Goal: Task Accomplishment & Management: Manage account settings

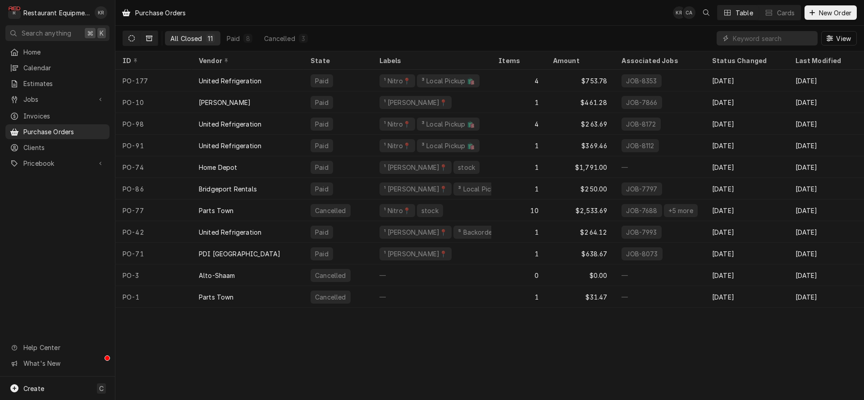
click at [133, 40] on icon "Dynamic Content Wrapper" at bounding box center [131, 38] width 6 height 6
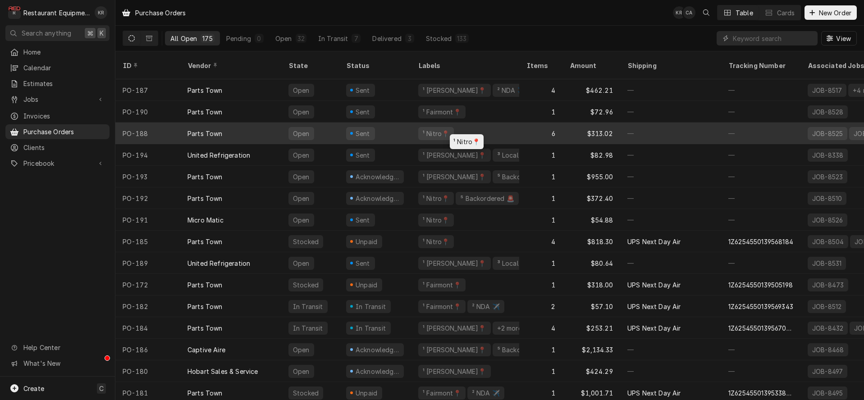
click at [444, 127] on div "¹ Nitro📍" at bounding box center [436, 133] width 36 height 13
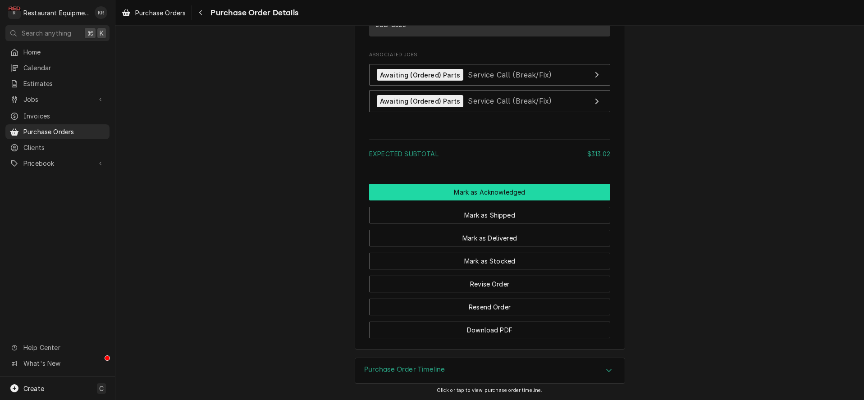
scroll to position [1456, 0]
click at [487, 190] on button "Mark as Acknowledged" at bounding box center [489, 192] width 241 height 17
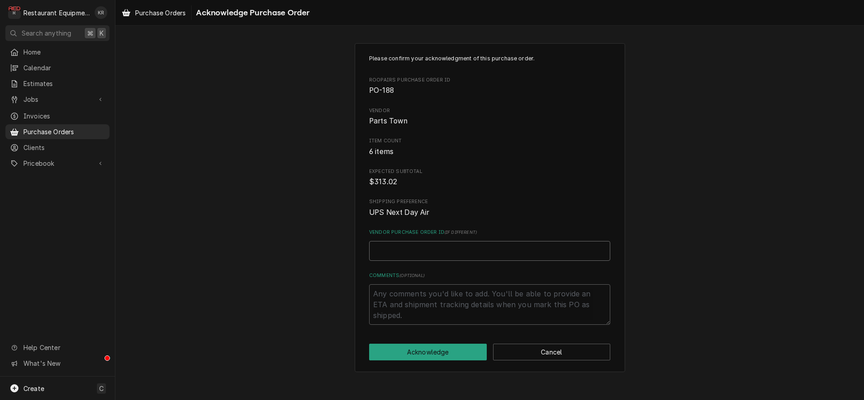
click at [454, 248] on input "Vendor Purchase Order ID ( if different )" at bounding box center [489, 251] width 241 height 20
paste input "0506277474"
type textarea "x"
type input "0506277474"
drag, startPoint x: 449, startPoint y: 349, endPoint x: 454, endPoint y: 345, distance: 6.8
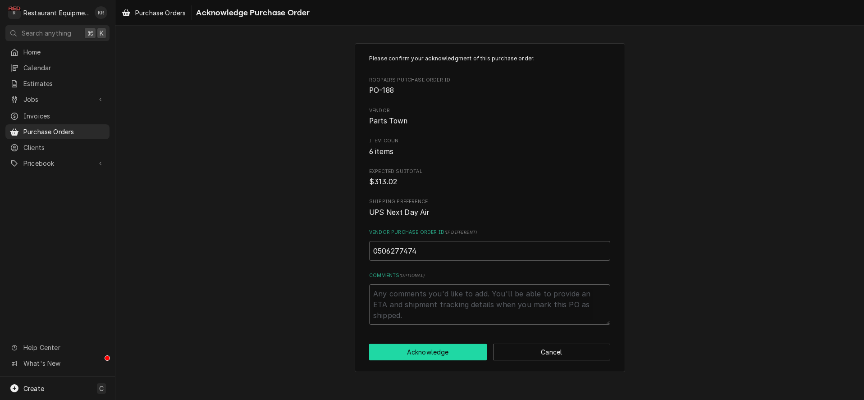
click at [449, 349] on button "Acknowledge" at bounding box center [428, 352] width 118 height 17
type textarea "x"
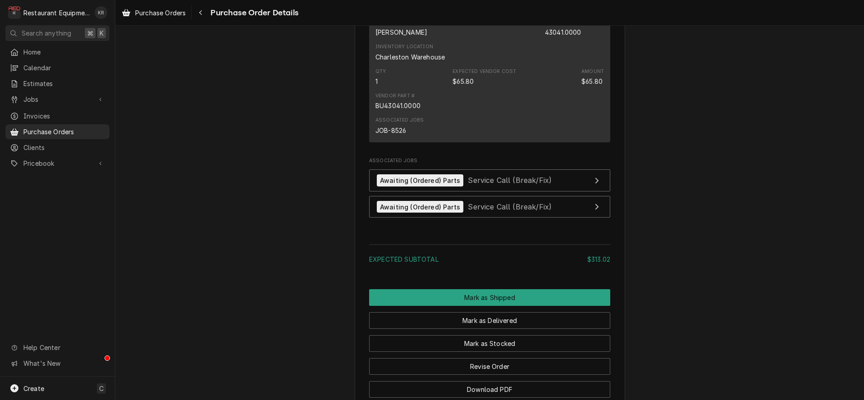
scroll to position [1442, 0]
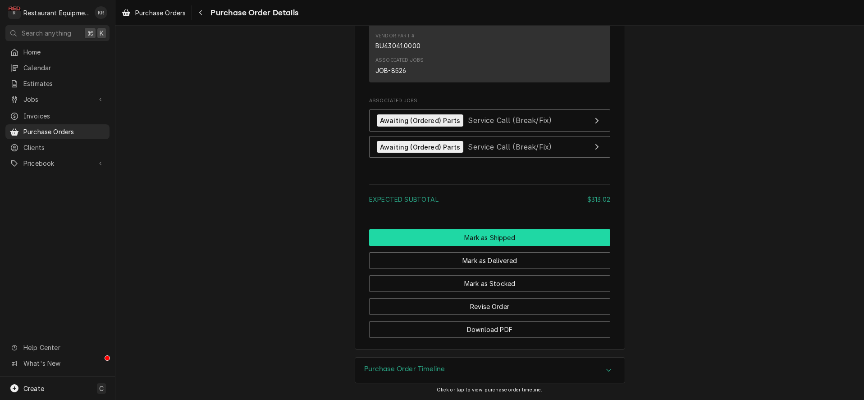
click at [507, 241] on button "Mark as Shipped" at bounding box center [489, 237] width 241 height 17
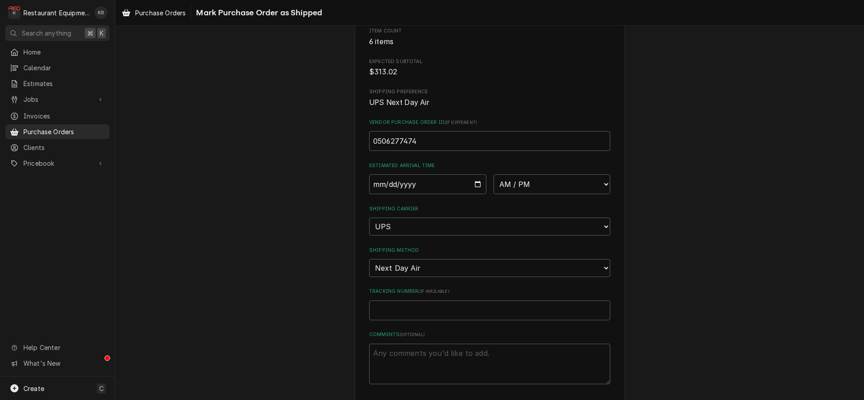
scroll to position [113, 0]
click at [413, 304] on input "Tracking Number ( if available )" at bounding box center [489, 308] width 241 height 20
paste input "1Z6254550139600423"
type textarea "x"
type input "1Z6254550139600423"
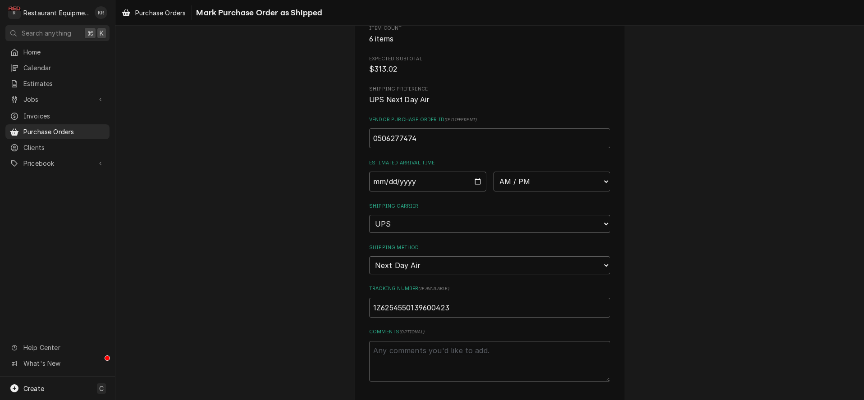
click at [477, 182] on input "Date" at bounding box center [427, 182] width 117 height 20
type input "2025-08-15"
type textarea "x"
click at [494, 172] on select "AM / PM 6:00 AM 6:15 AM 6:30 AM 6:45 AM 7:00 AM 7:15 AM 7:30 AM 7:45 AM 8:00 AM…" at bounding box center [552, 182] width 117 height 20
select select "10:30:00"
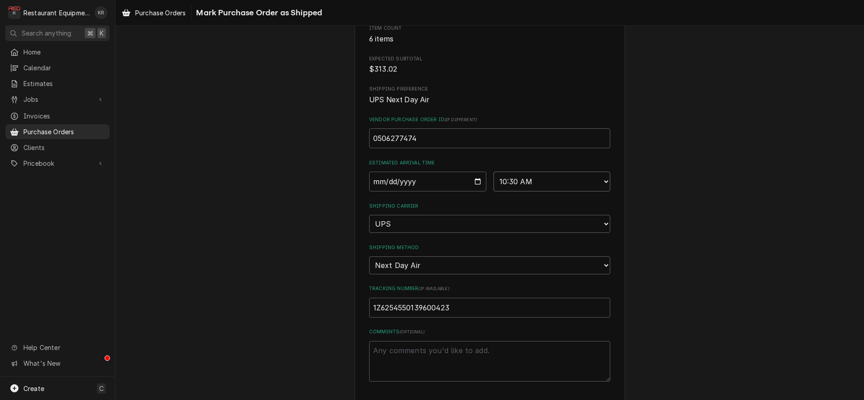
click option "10:30 AM" at bounding box center [0, 0] width 0 height 0
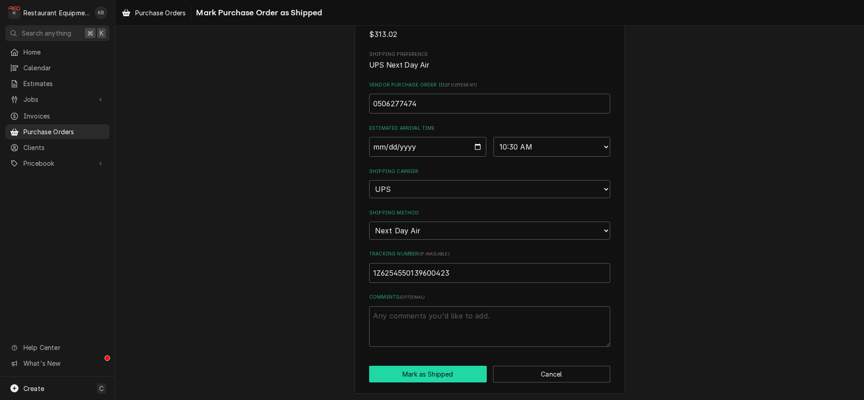
click at [440, 372] on button "Mark as Shipped" at bounding box center [428, 374] width 118 height 17
type textarea "x"
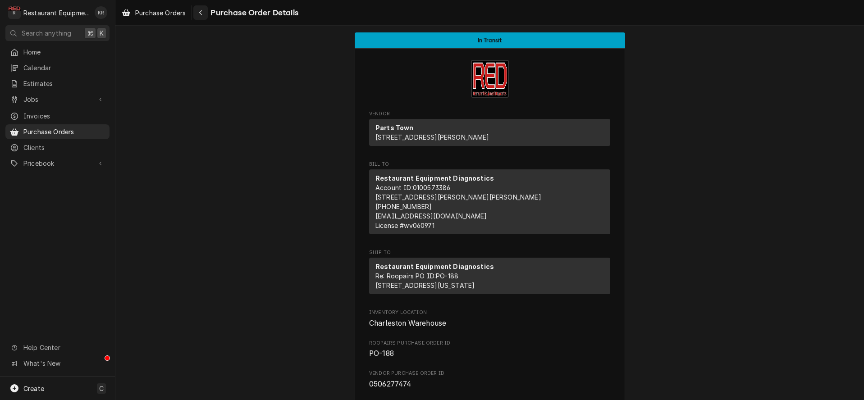
click at [201, 14] on icon "Navigate back" at bounding box center [201, 12] width 4 height 6
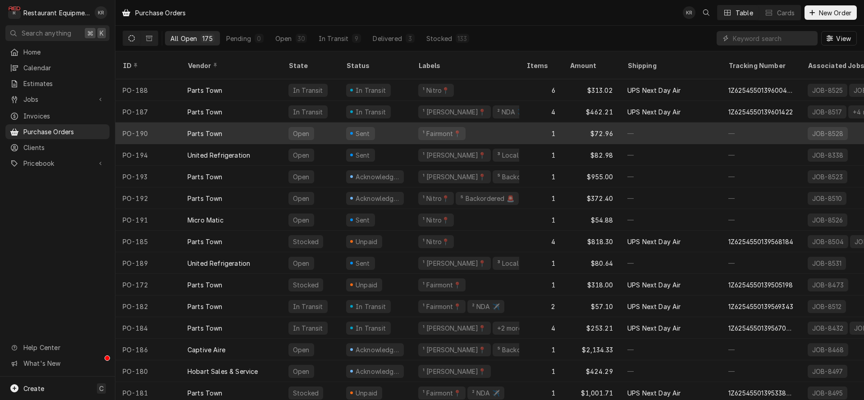
click at [346, 123] on div "Sent" at bounding box center [375, 134] width 72 height 22
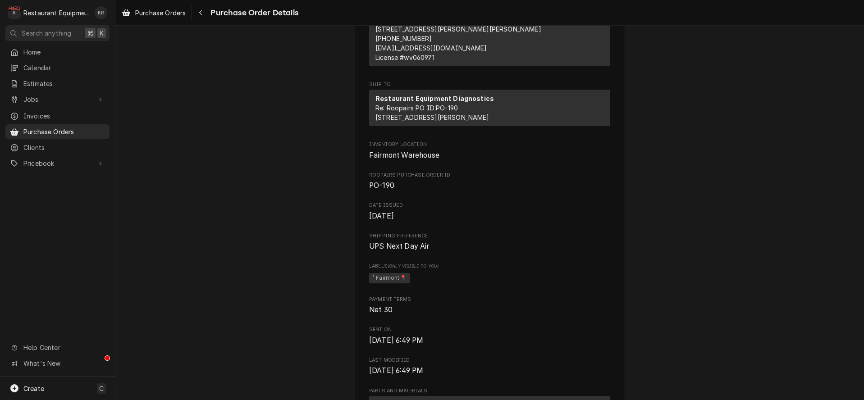
scroll to position [172, 0]
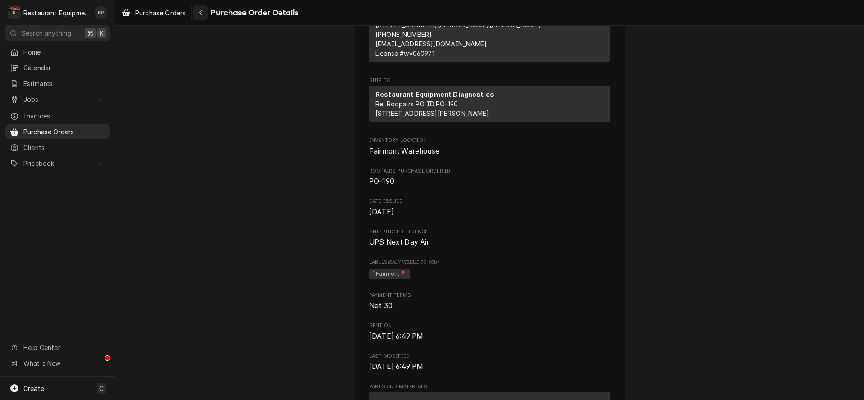
click at [202, 15] on icon "Navigate back" at bounding box center [201, 12] width 4 height 6
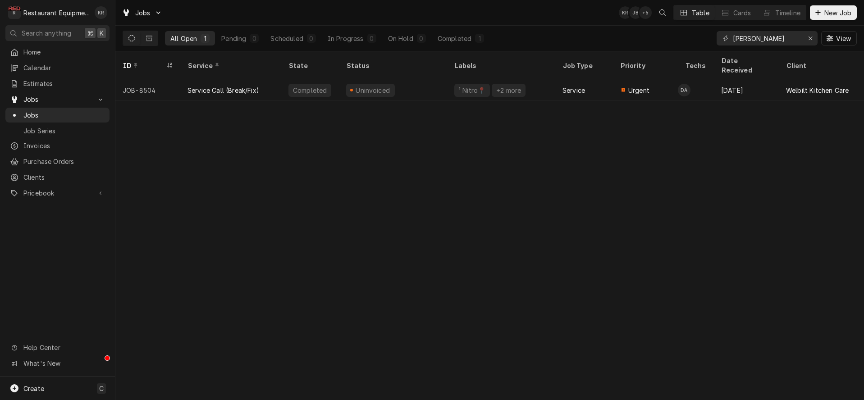
drag, startPoint x: 766, startPoint y: 41, endPoint x: 761, endPoint y: 41, distance: 5.9
click at [766, 41] on input "wayne" at bounding box center [767, 38] width 68 height 14
drag, startPoint x: 761, startPoint y: 41, endPoint x: 684, endPoint y: 34, distance: 76.5
click at [733, 34] on input "wayne" at bounding box center [767, 38] width 68 height 14
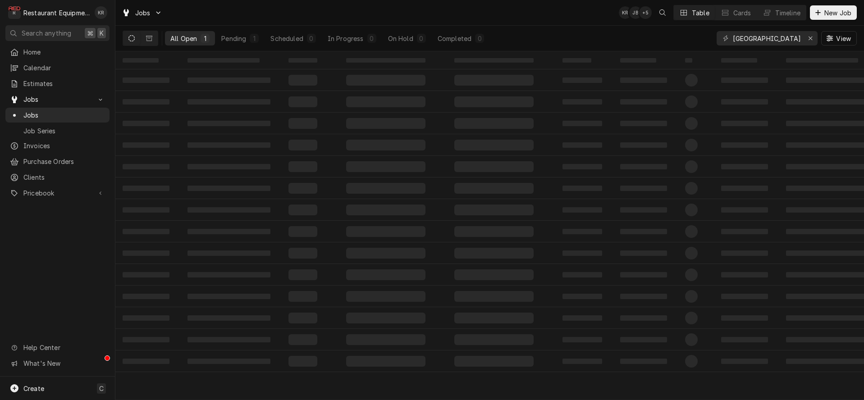
type input "salem"
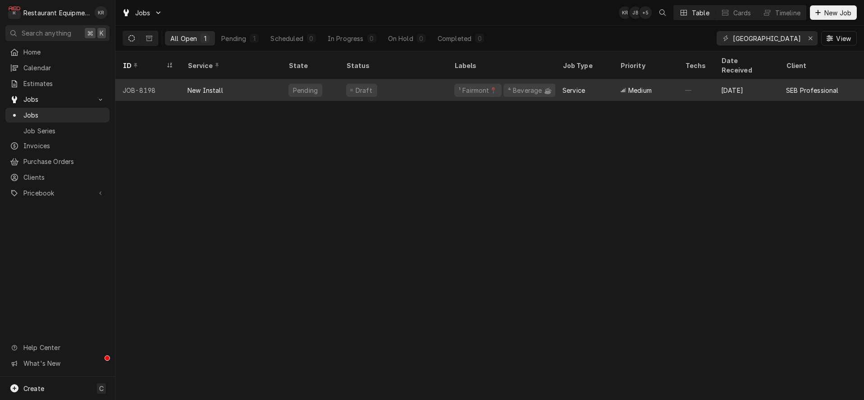
click at [387, 79] on div "Draft" at bounding box center [393, 90] width 108 height 22
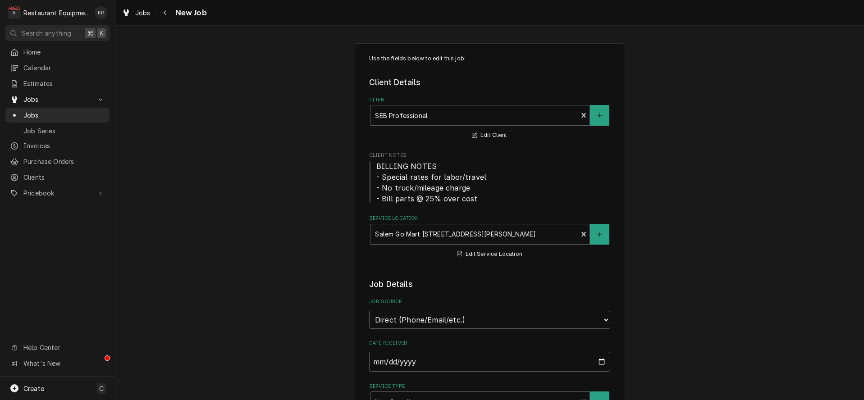
type textarea "x"
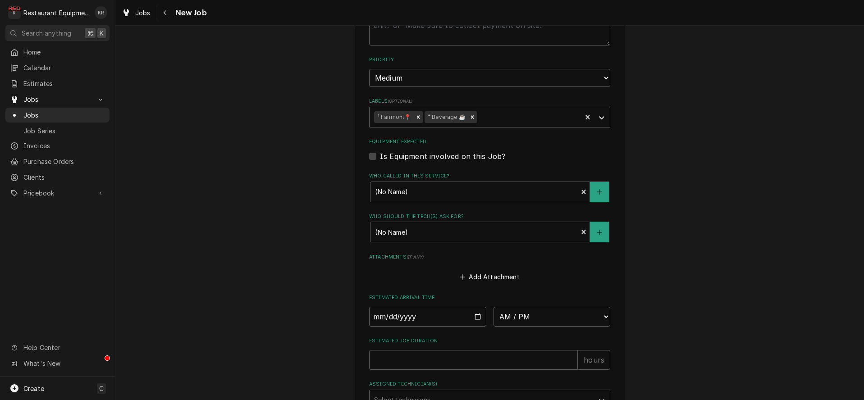
scroll to position [641, 0]
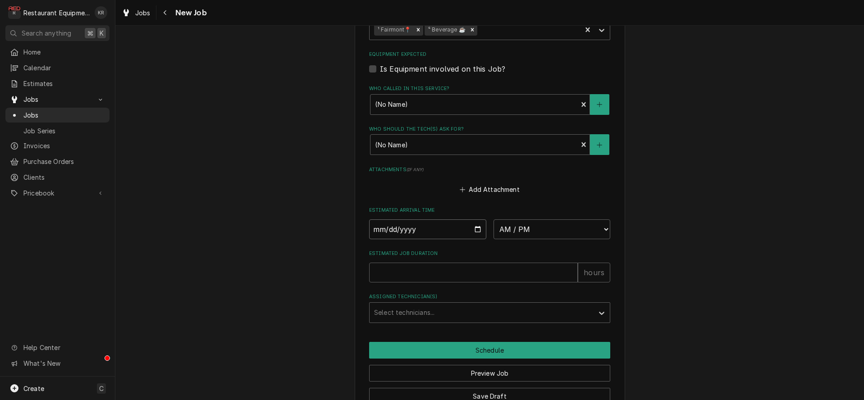
click at [475, 226] on input "Date" at bounding box center [427, 230] width 117 height 20
type input "2025-08-15"
type textarea "x"
click at [494, 220] on select "AM / PM 6:00 AM 6:15 AM 6:30 AM 6:45 AM 7:00 AM 7:15 AM 7:30 AM 7:45 AM 8:00 AM…" at bounding box center [552, 230] width 117 height 20
select select "10:30:00"
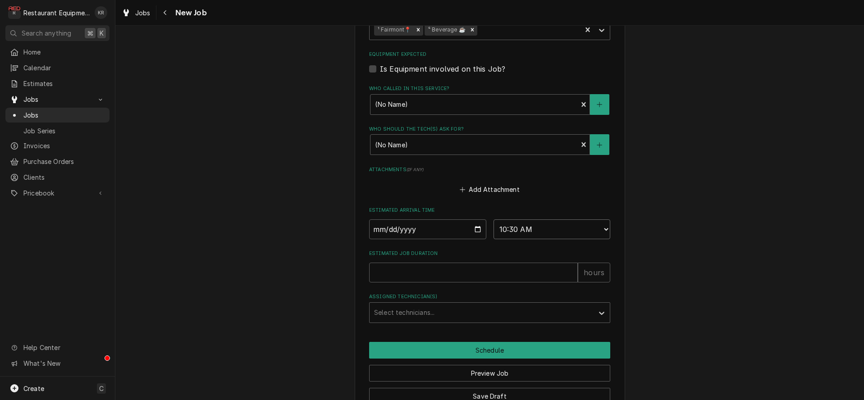
click option "10:30 AM" at bounding box center [0, 0] width 0 height 0
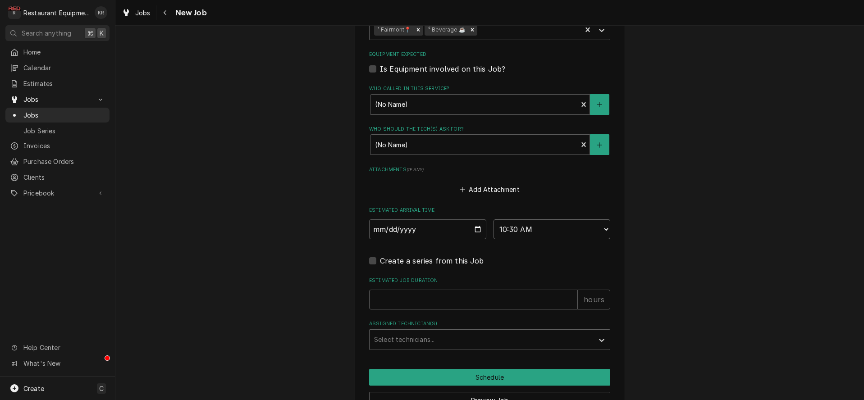
type textarea "x"
click at [428, 300] on input "Estimated Job Duration" at bounding box center [473, 300] width 209 height 20
type input "1"
type textarea "x"
type input "1"
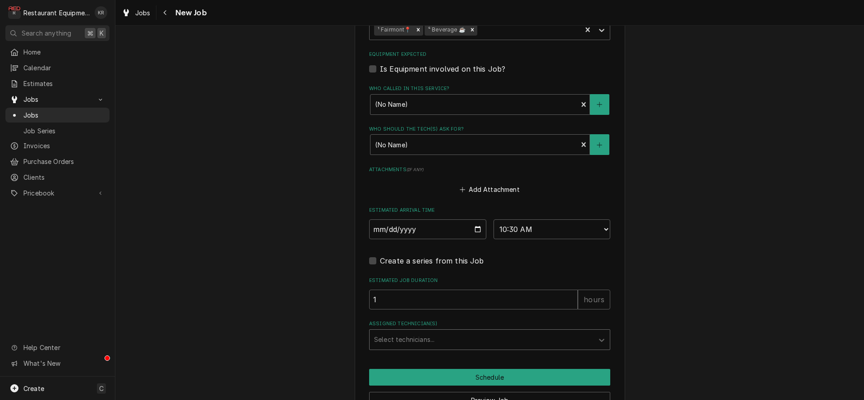
type textarea "x"
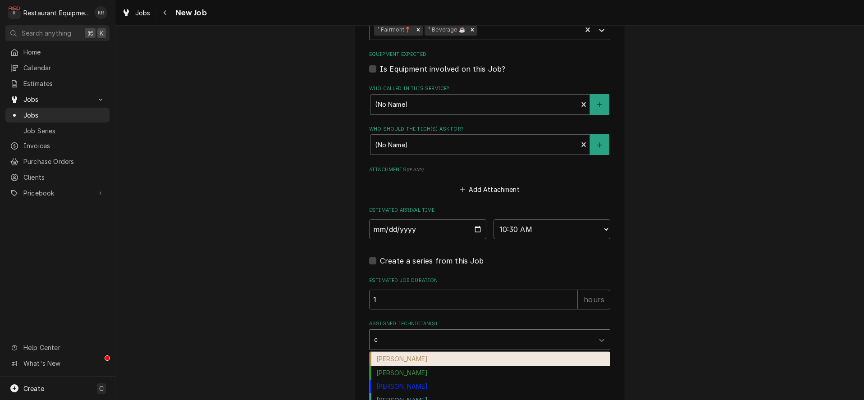
type input "ch"
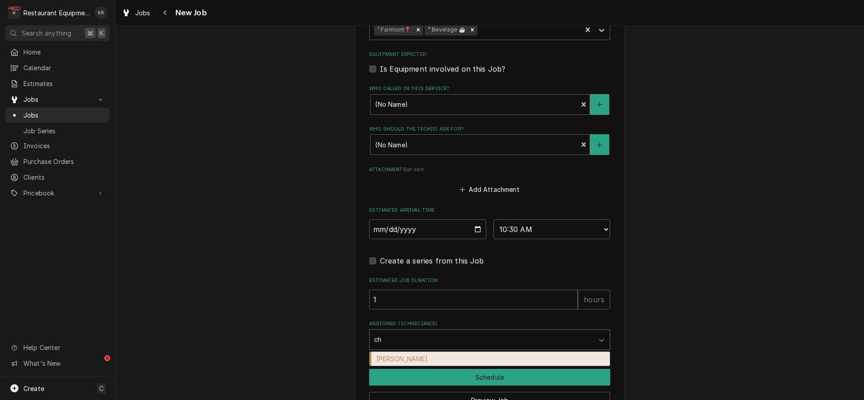
click at [413, 354] on div "Chuck Almond" at bounding box center [490, 359] width 240 height 14
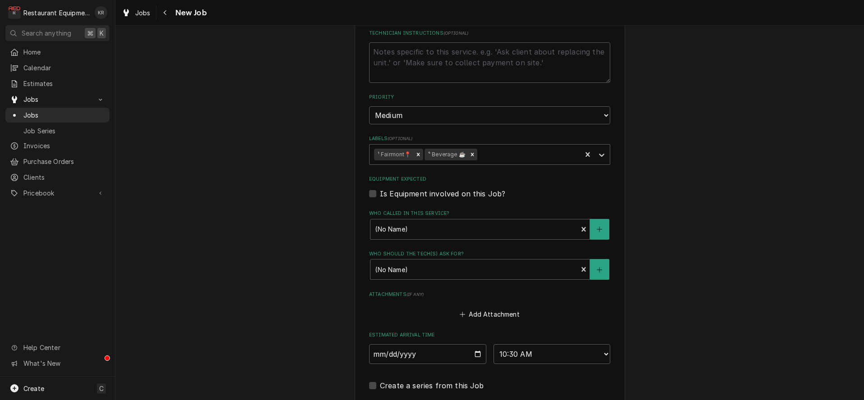
scroll to position [690, 0]
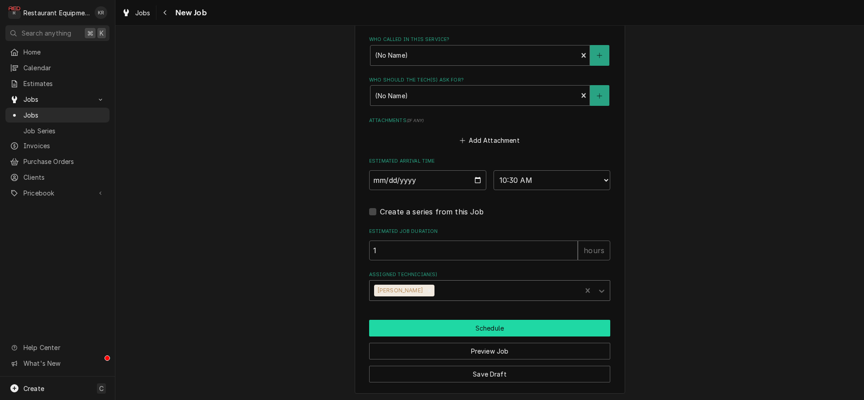
click at [470, 329] on button "Schedule" at bounding box center [489, 328] width 241 height 17
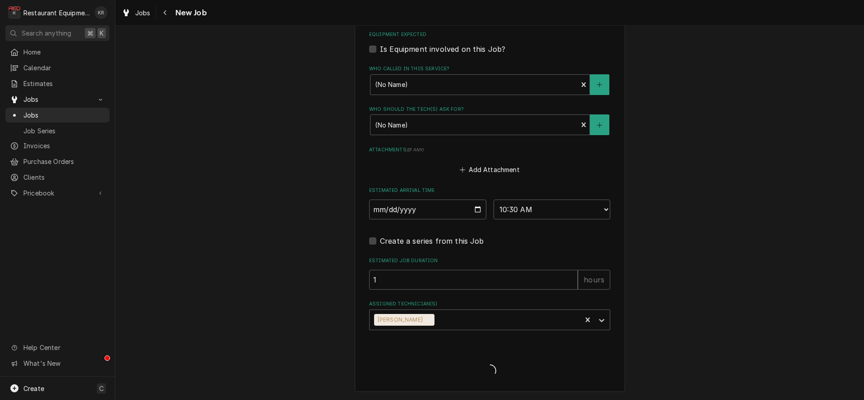
scroll to position [659, 0]
type textarea "x"
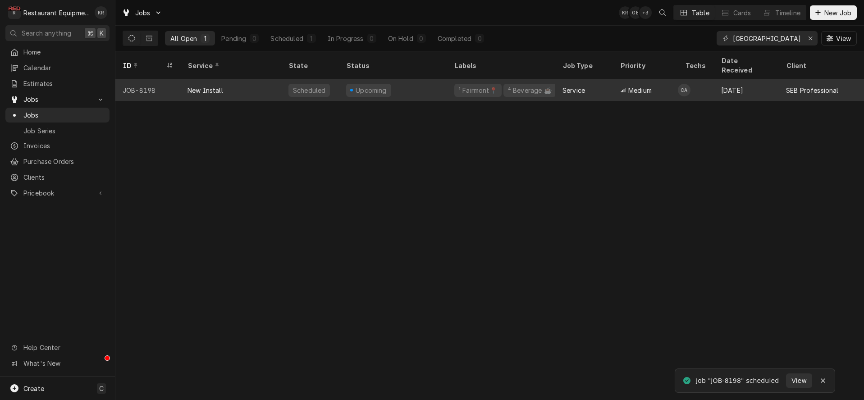
click at [399, 79] on div "Upcoming" at bounding box center [393, 90] width 108 height 22
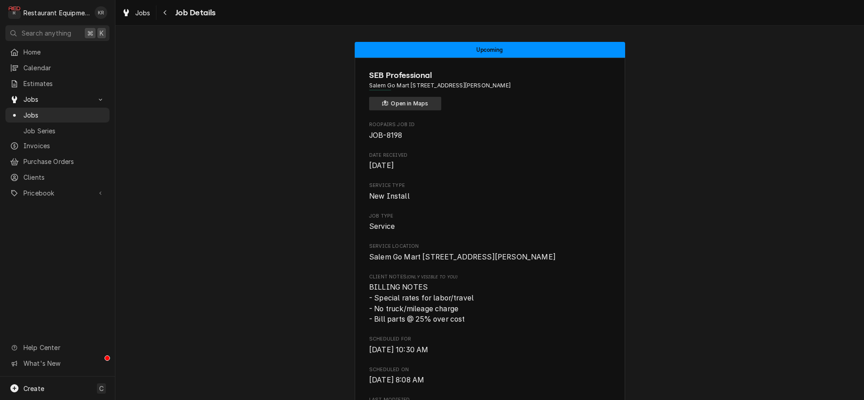
click at [402, 98] on button "Open in Maps" at bounding box center [405, 104] width 72 height 14
click at [137, 16] on span "Jobs" at bounding box center [142, 12] width 15 height 9
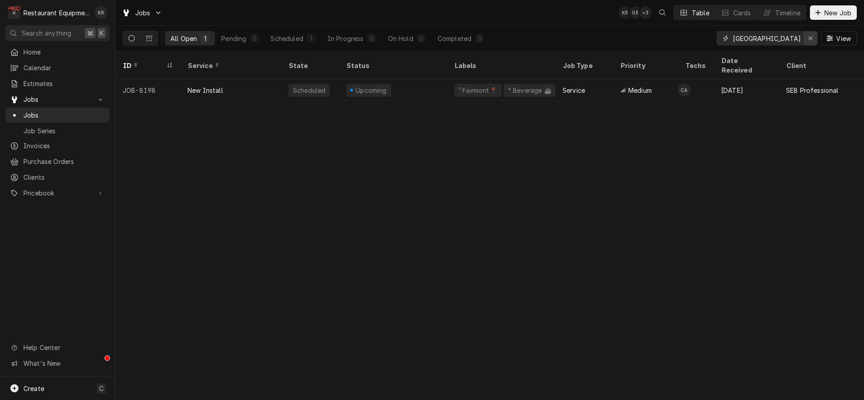
click at [808, 39] on div "Erase input" at bounding box center [810, 38] width 9 height 9
